Goal: Task Accomplishment & Management: Manage account settings

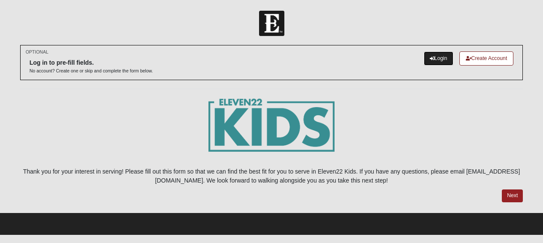
click at [432, 65] on link "Login" at bounding box center [439, 58] width 30 height 14
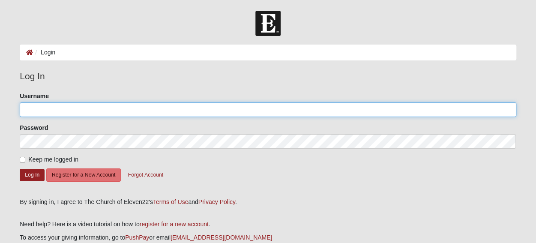
click at [30, 112] on input "Username" at bounding box center [268, 109] width 497 height 15
click at [360, 111] on input "Username" at bounding box center [268, 109] width 497 height 15
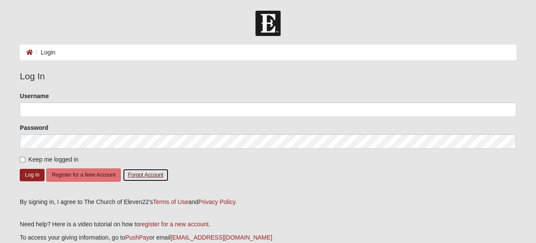
click at [143, 175] on button "Forgot Account" at bounding box center [146, 175] width 46 height 13
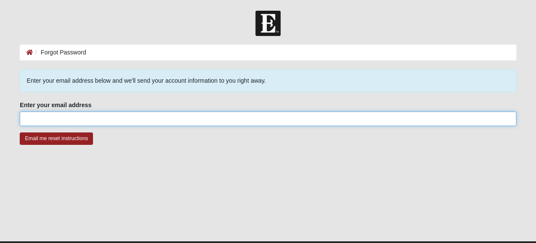
click at [331, 119] on input "Enter your email address" at bounding box center [268, 118] width 497 height 15
type input "[EMAIL_ADDRESS][DOMAIN_NAME]"
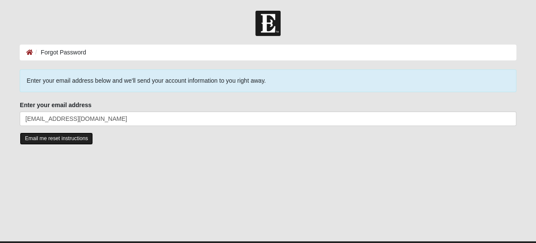
click at [75, 139] on input "Email me reset instructions" at bounding box center [56, 139] width 73 height 12
